Goal: Use online tool/utility: Utilize a website feature to perform a specific function

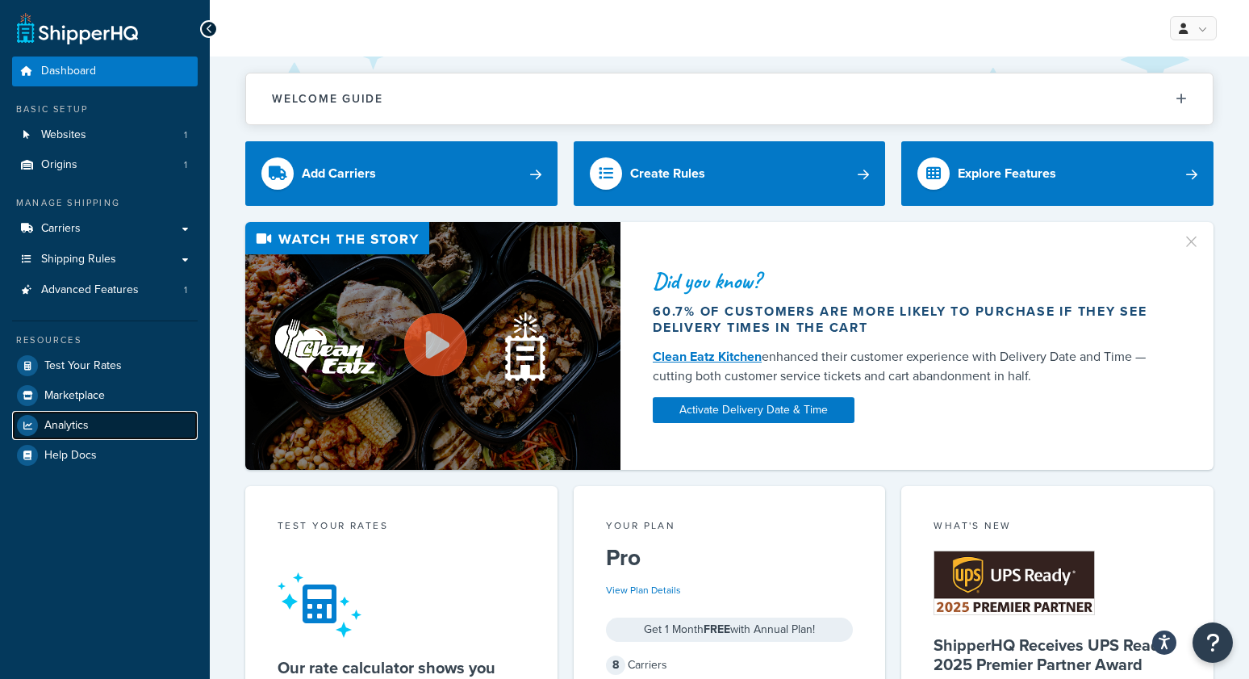
click at [81, 423] on span "Analytics" at bounding box center [66, 426] width 44 height 14
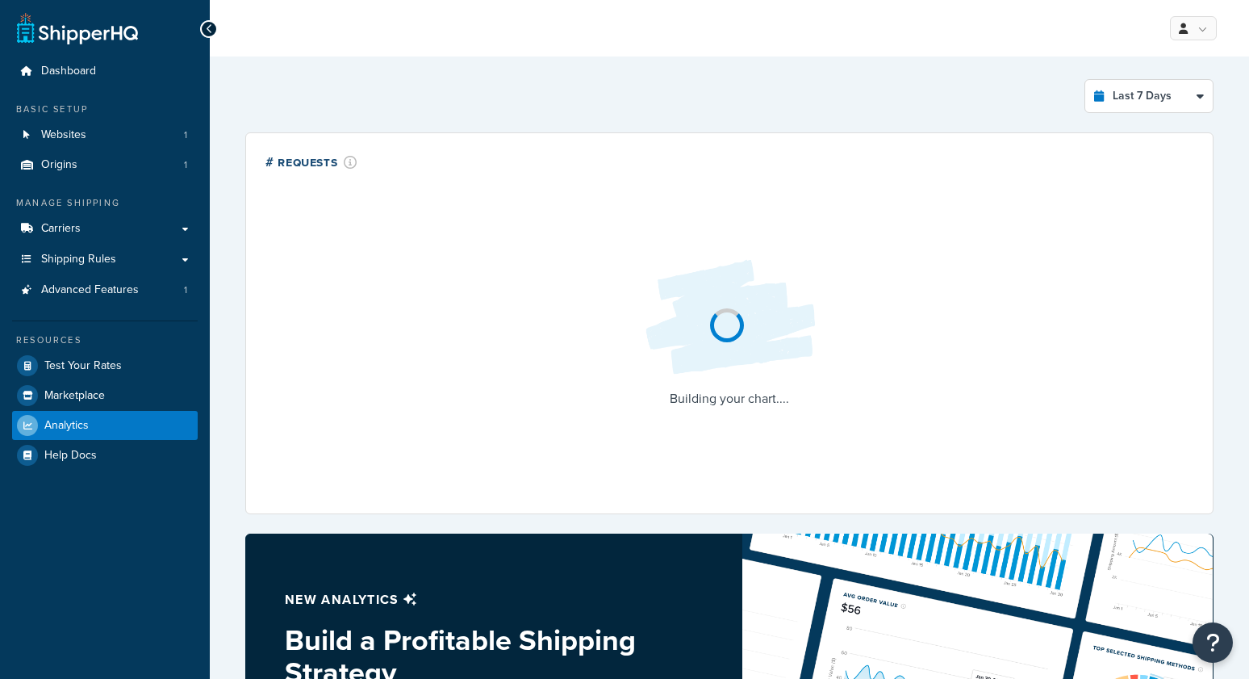
select select "last_7_days"
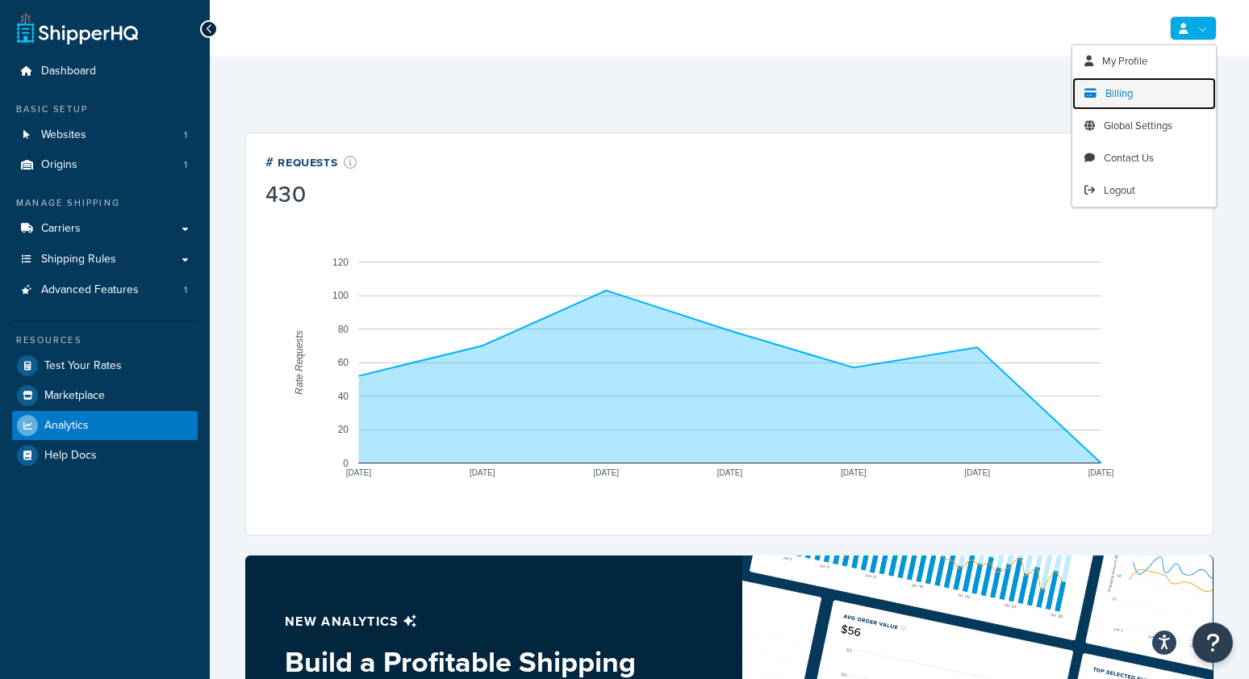
click at [1128, 98] on span "Billing" at bounding box center [1119, 93] width 27 height 15
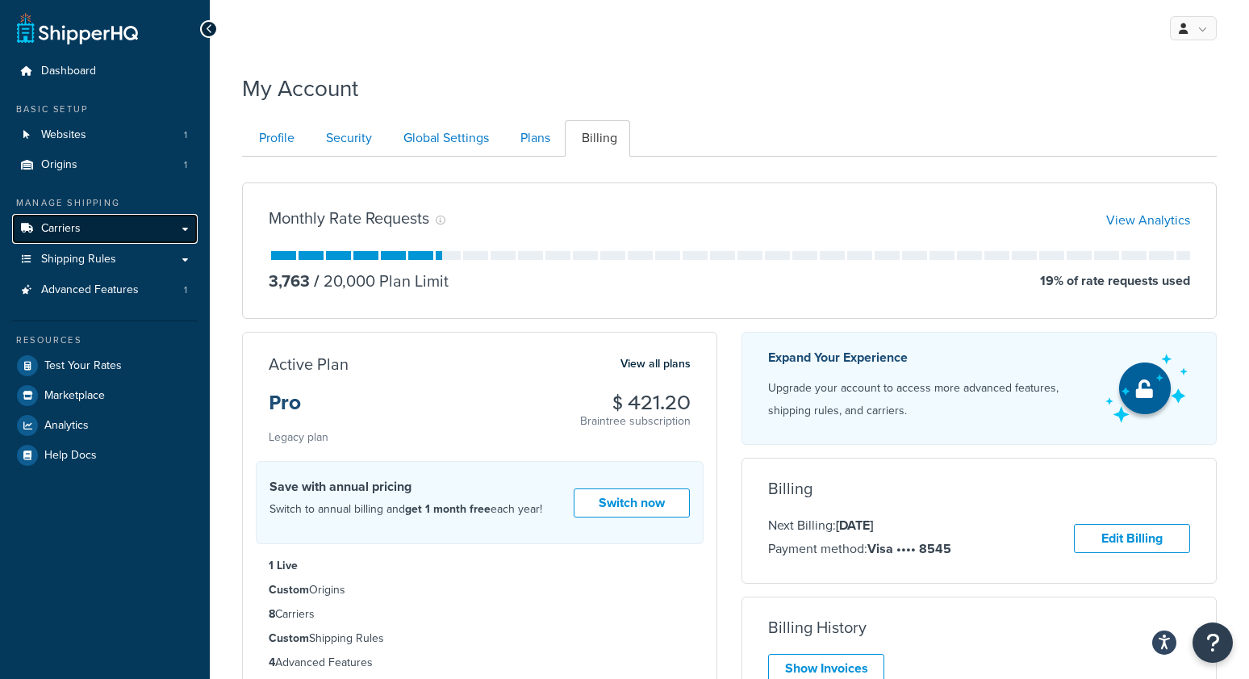
click at [63, 222] on span "Carriers" at bounding box center [61, 229] width 40 height 14
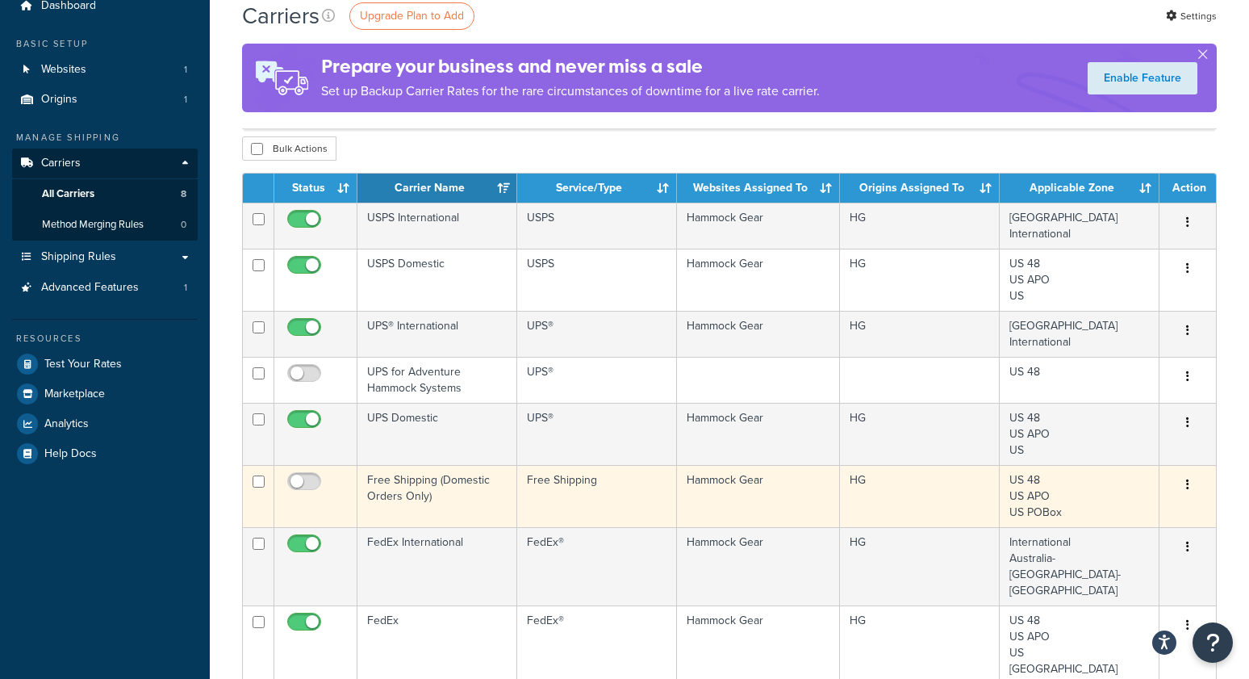
scroll to position [95, 0]
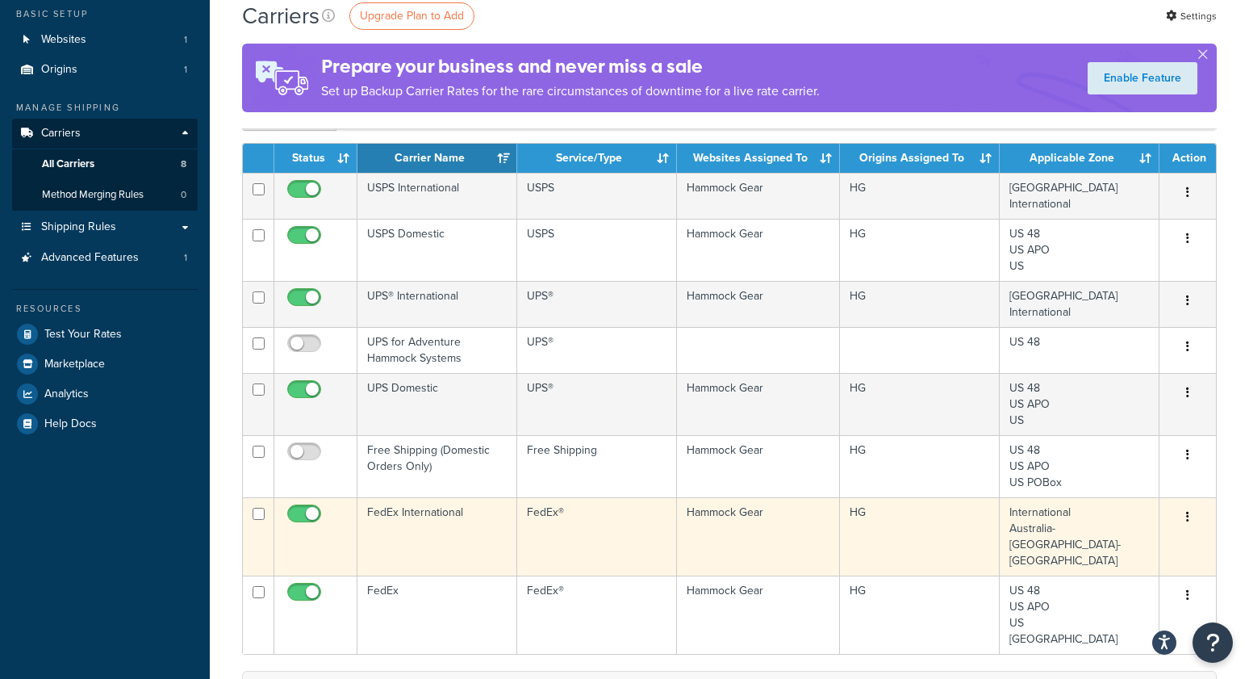
click at [388, 520] on td "FedEx International" at bounding box center [438, 536] width 160 height 78
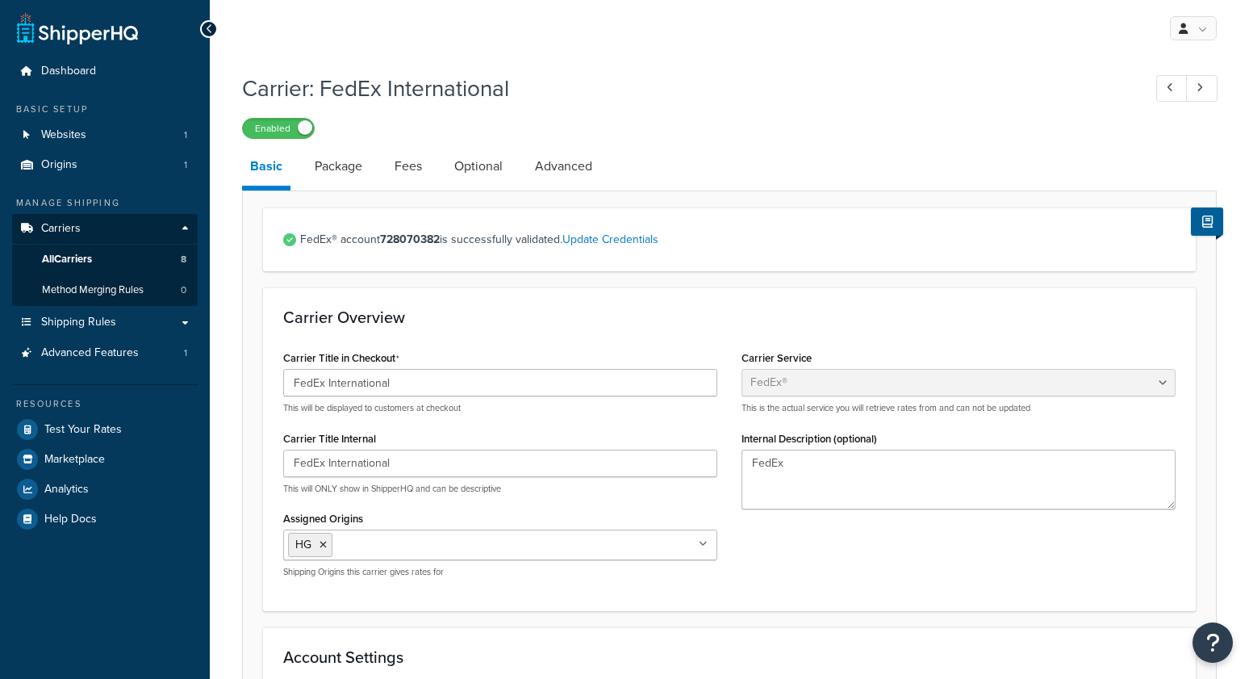
select select "fedEx"
select select "REGULAR_PICKUP"
select select "YOUR_PACKAGING"
click at [110, 259] on link "All Carriers 8" at bounding box center [105, 260] width 186 height 30
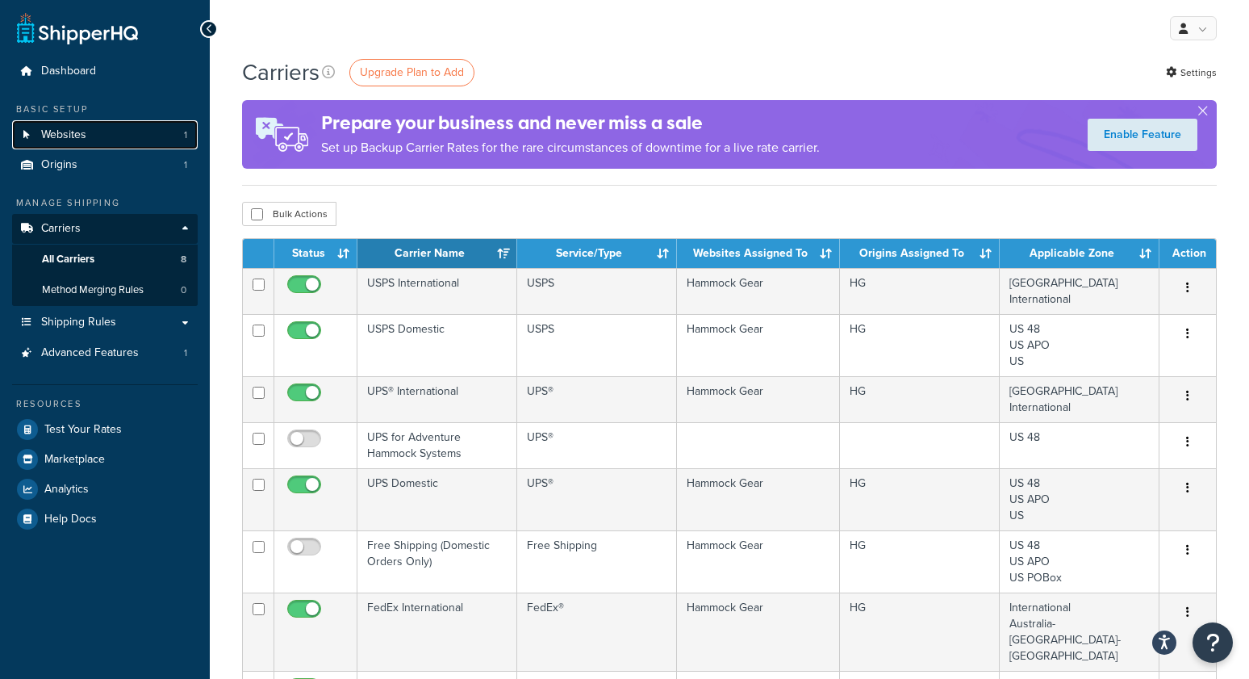
click at [58, 136] on span "Websites" at bounding box center [63, 135] width 45 height 14
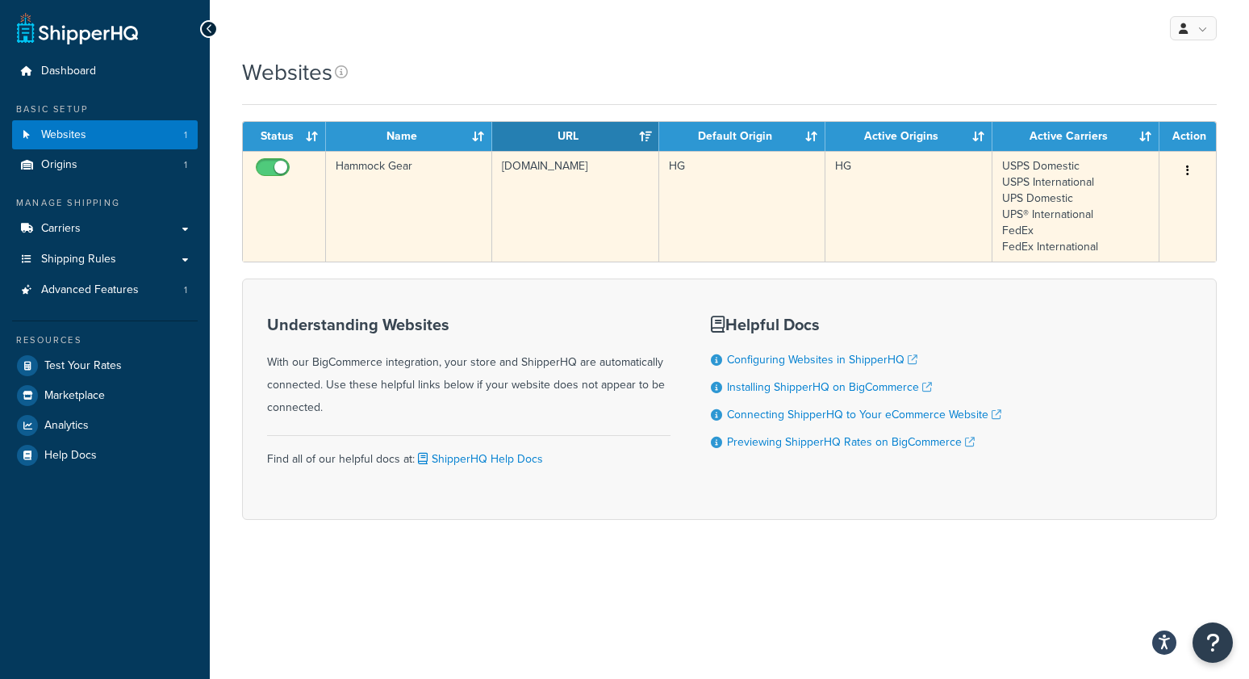
click at [392, 230] on td "Hammock Gear" at bounding box center [409, 206] width 166 height 111
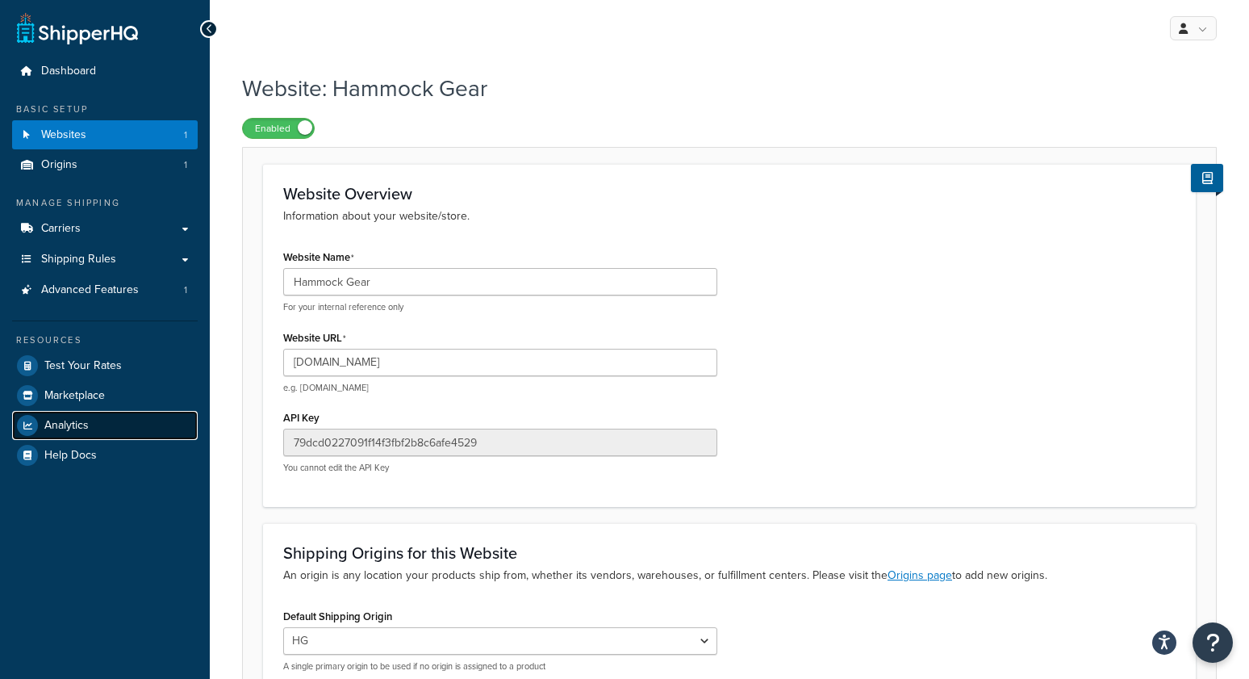
click at [82, 427] on span "Analytics" at bounding box center [66, 426] width 44 height 14
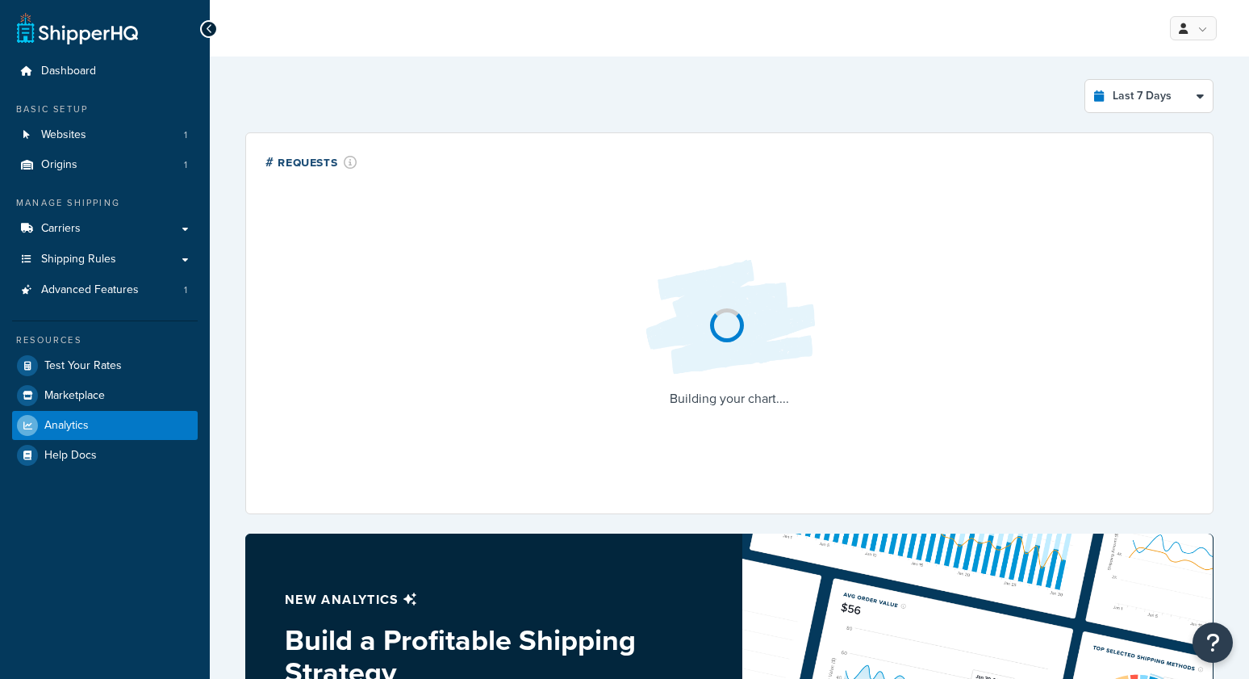
select select "last_7_days"
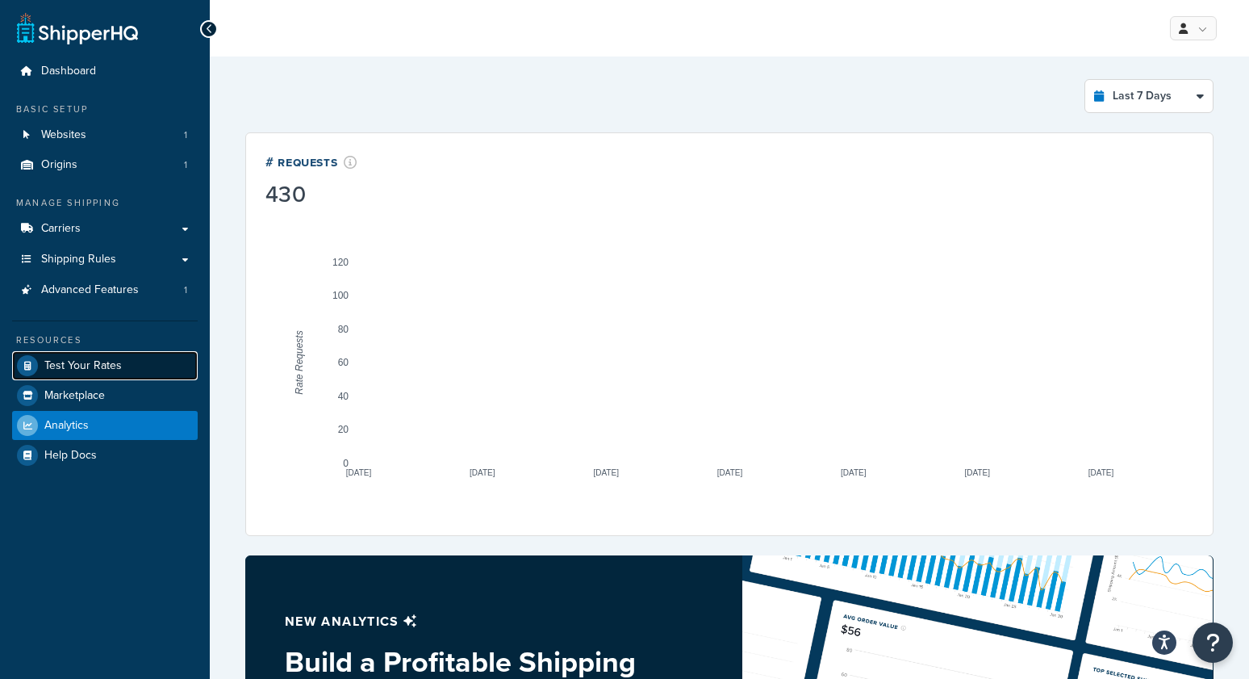
click at [92, 362] on span "Test Your Rates" at bounding box center [82, 366] width 77 height 14
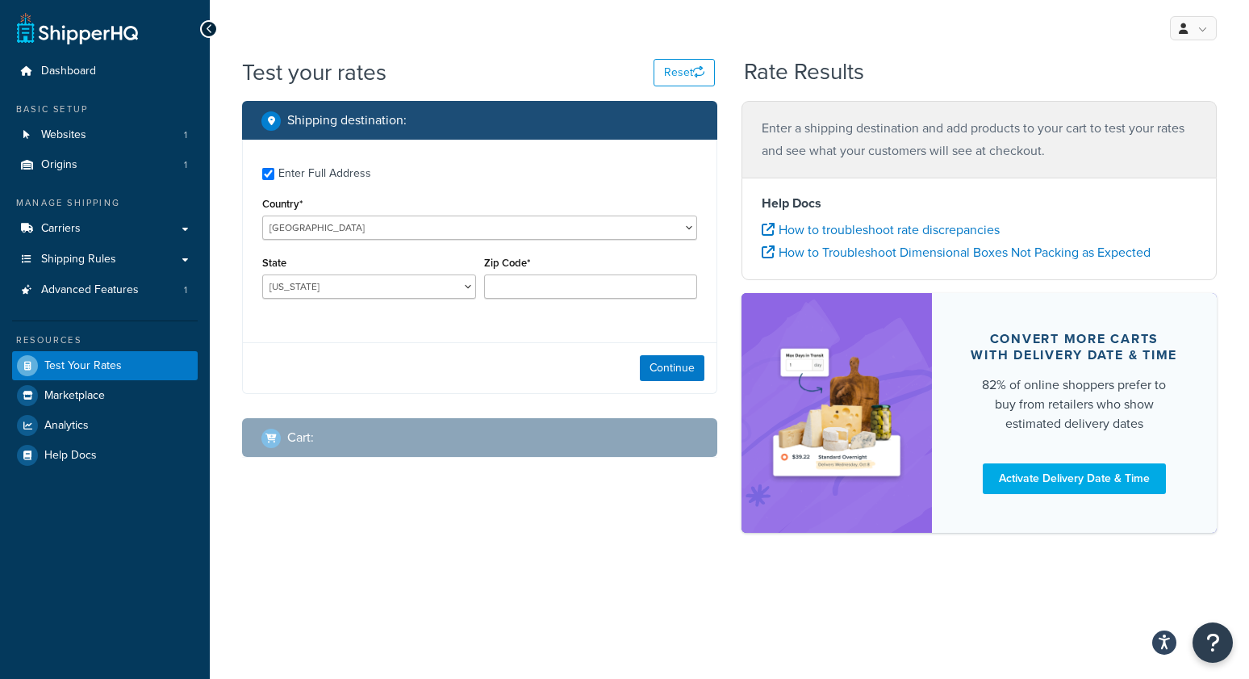
checkbox input "true"
type input "30038"
select select "GA"
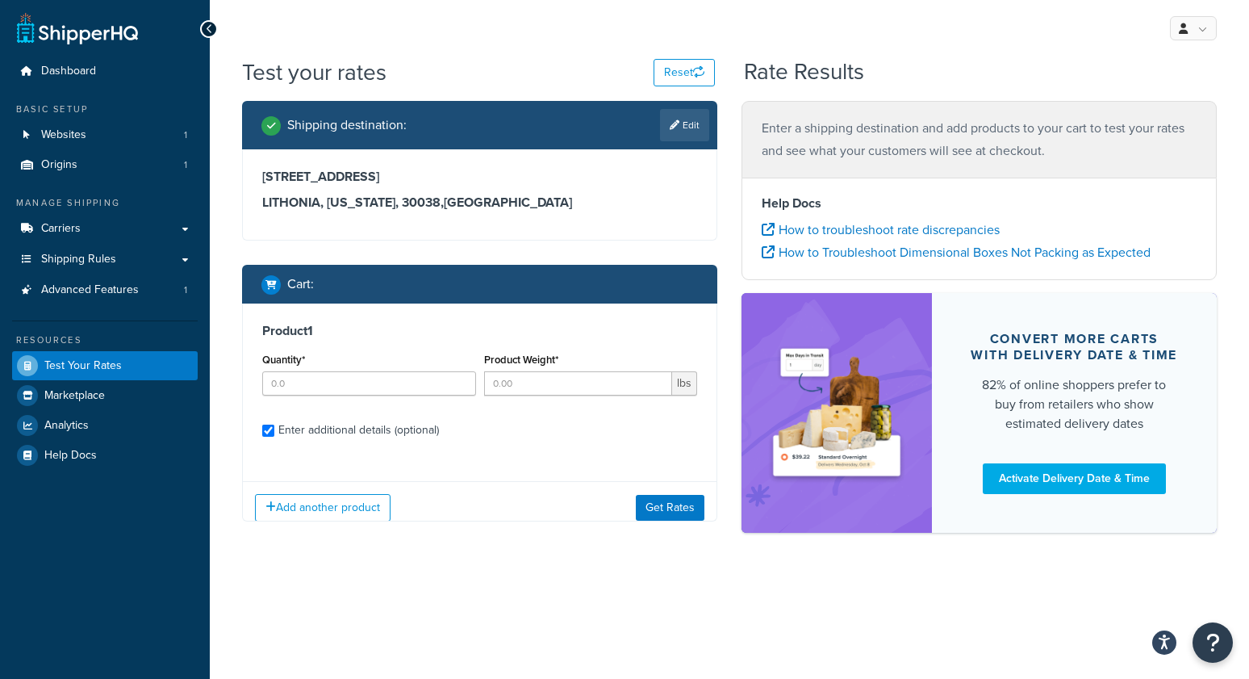
checkbox input "true"
type input "1"
type input "17.48"
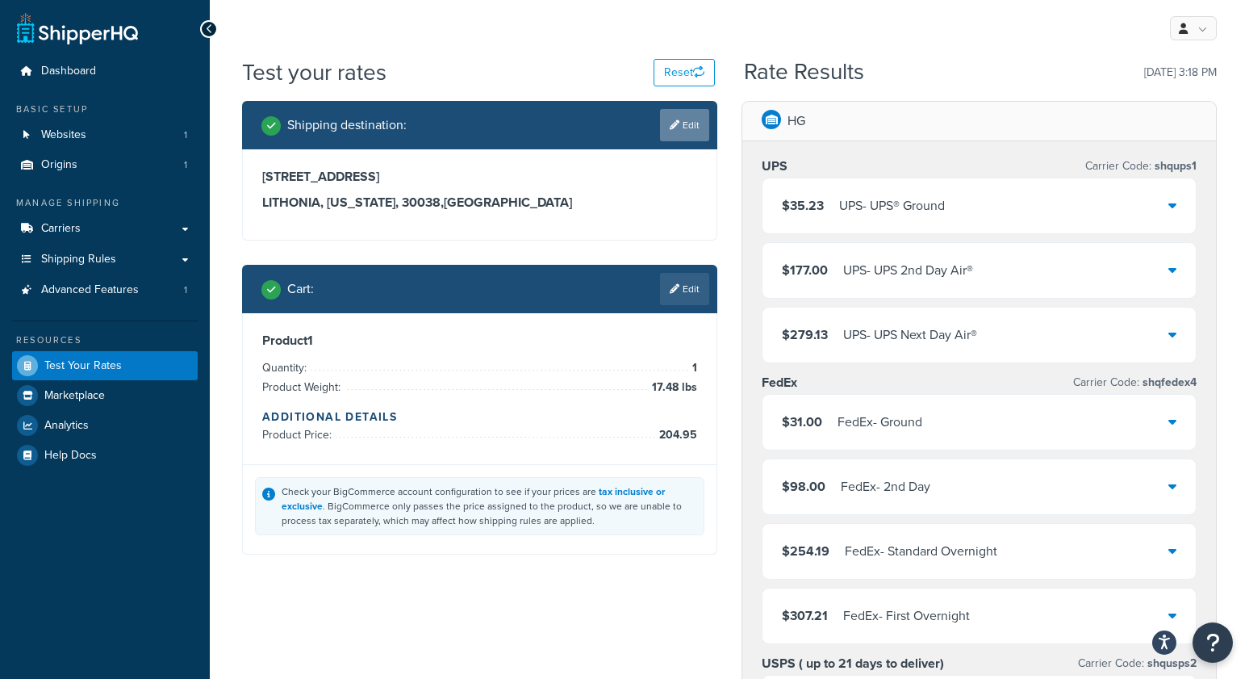
click at [681, 118] on link "Edit" at bounding box center [684, 125] width 49 height 32
select select "GA"
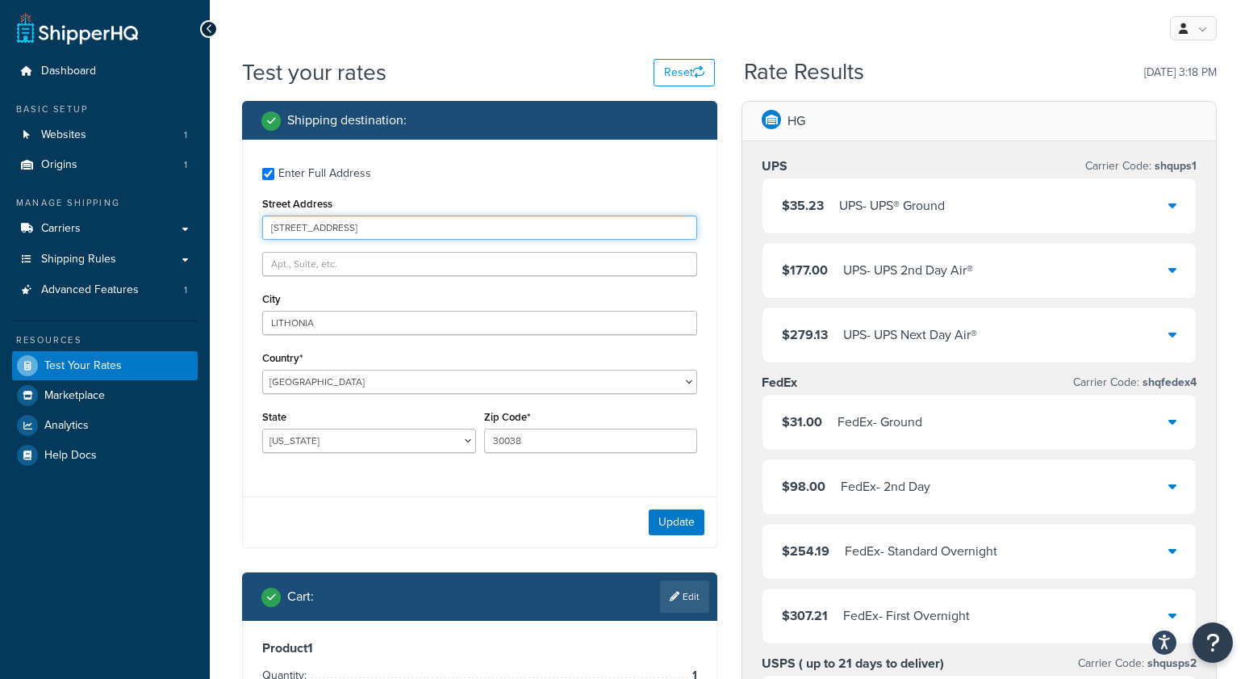
drag, startPoint x: 368, startPoint y: 231, endPoint x: 111, endPoint y: 203, distance: 259.0
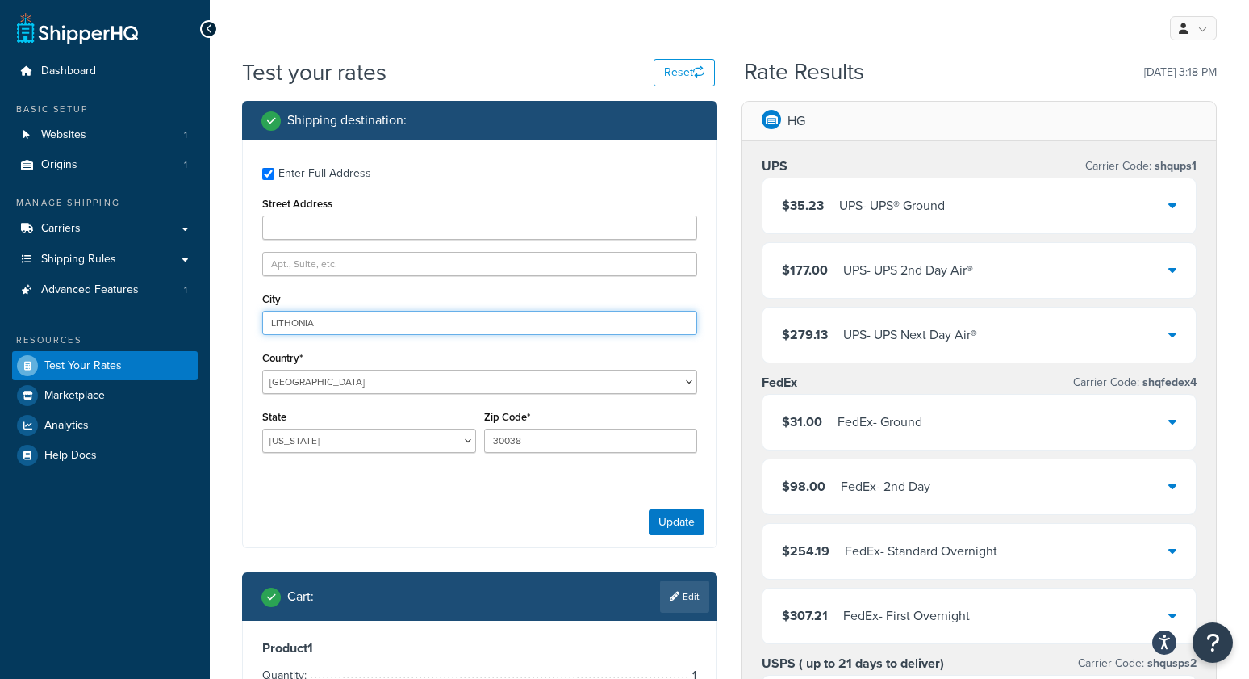
drag, startPoint x: 342, startPoint y: 324, endPoint x: 149, endPoint y: 311, distance: 193.4
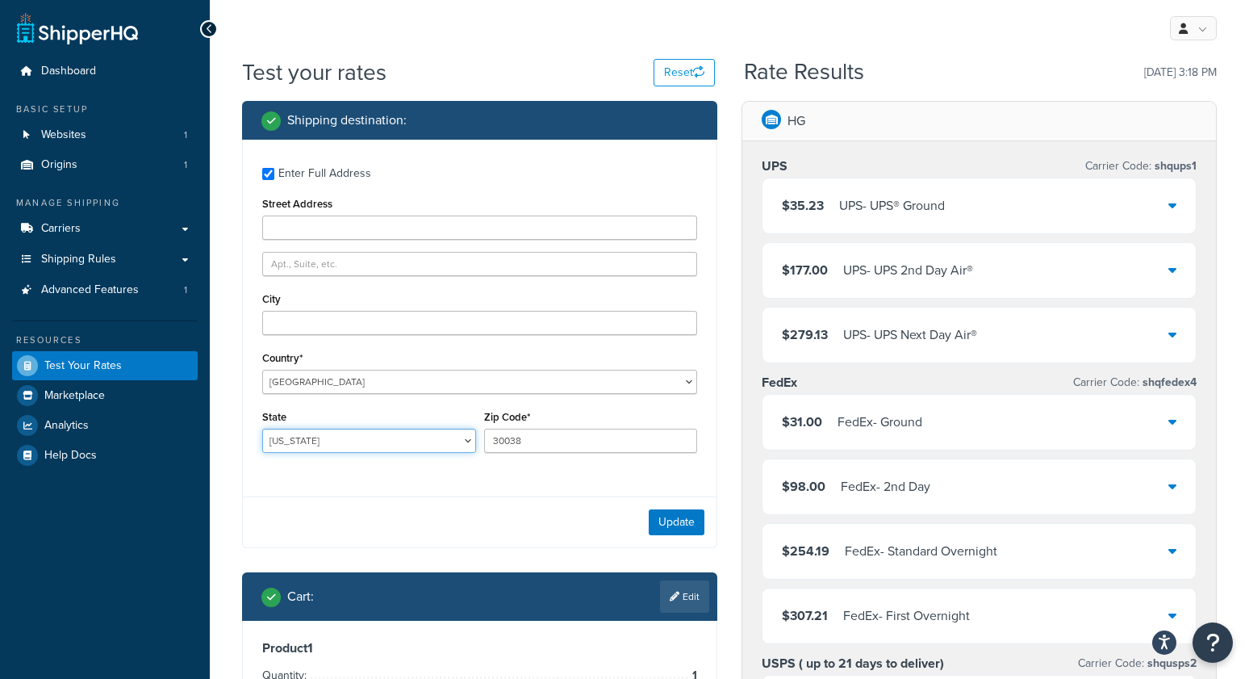
click at [304, 443] on select "[US_STATE] [US_STATE] [US_STATE] [US_STATE] [US_STATE] Armed Forces Americas Ar…" at bounding box center [369, 441] width 214 height 24
select select "PA"
click at [262, 429] on select "[US_STATE] [US_STATE] [US_STATE] [US_STATE] [US_STATE] Armed Forces Americas Ar…" at bounding box center [369, 441] width 214 height 24
type input "19440"
click at [675, 529] on button "Update" at bounding box center [677, 522] width 56 height 26
